Goal: Navigation & Orientation: Find specific page/section

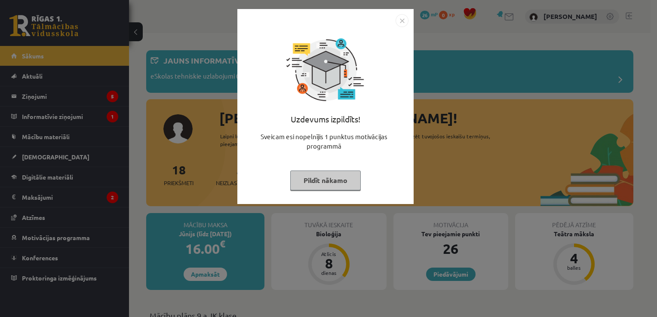
click at [311, 180] on button "Pildīt nākamo" at bounding box center [325, 181] width 70 height 20
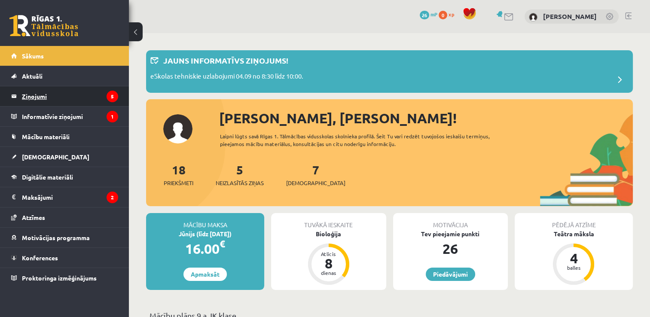
click at [89, 94] on legend "Ziņojumi 5" at bounding box center [70, 96] width 96 height 20
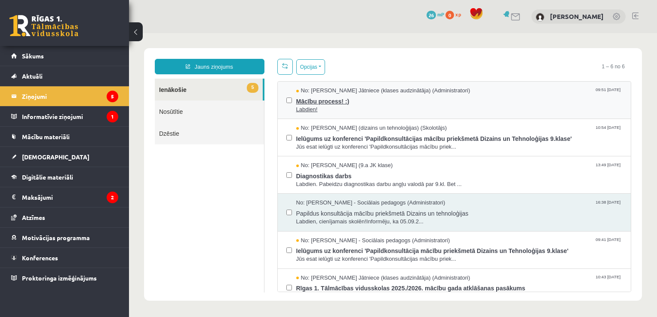
click at [373, 109] on span "Labdien!" at bounding box center [459, 110] width 326 height 8
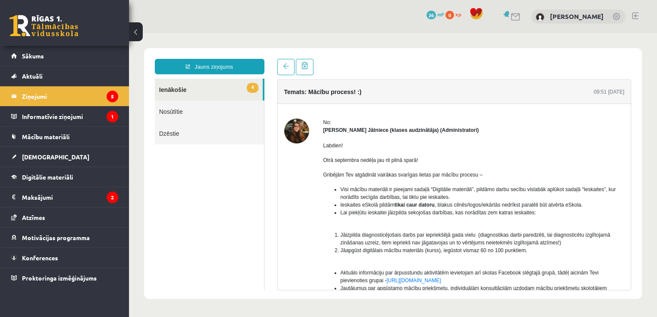
click at [177, 95] on link "4 Ienākošie" at bounding box center [209, 90] width 108 height 22
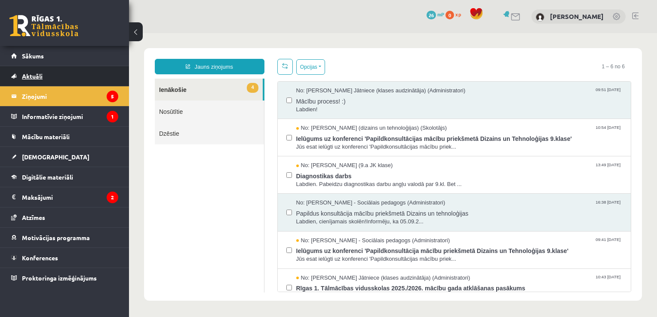
click at [86, 85] on link "Aktuāli" at bounding box center [64, 76] width 107 height 20
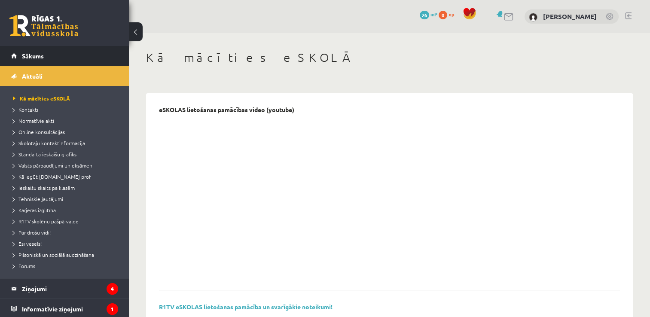
click at [73, 63] on link "Sākums" at bounding box center [64, 56] width 107 height 20
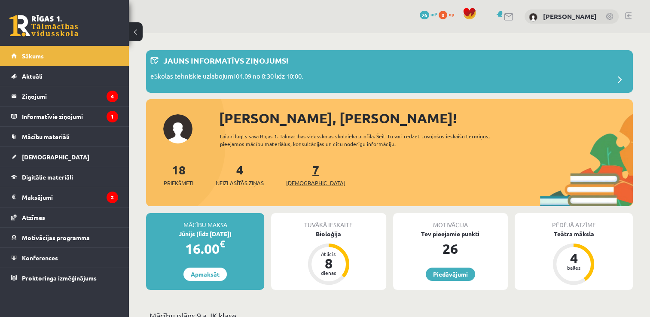
click at [303, 172] on link "7 Ieskaites" at bounding box center [315, 174] width 59 height 25
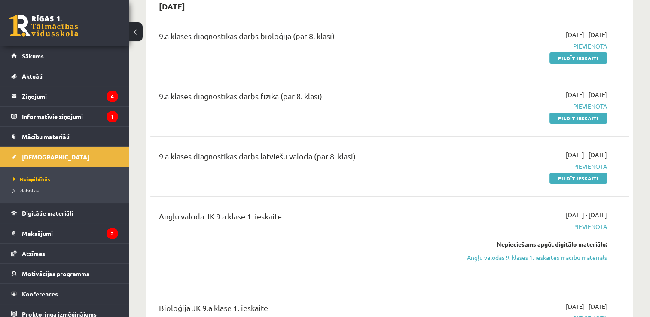
scroll to position [5, 0]
